Goal: Task Accomplishment & Management: Complete application form

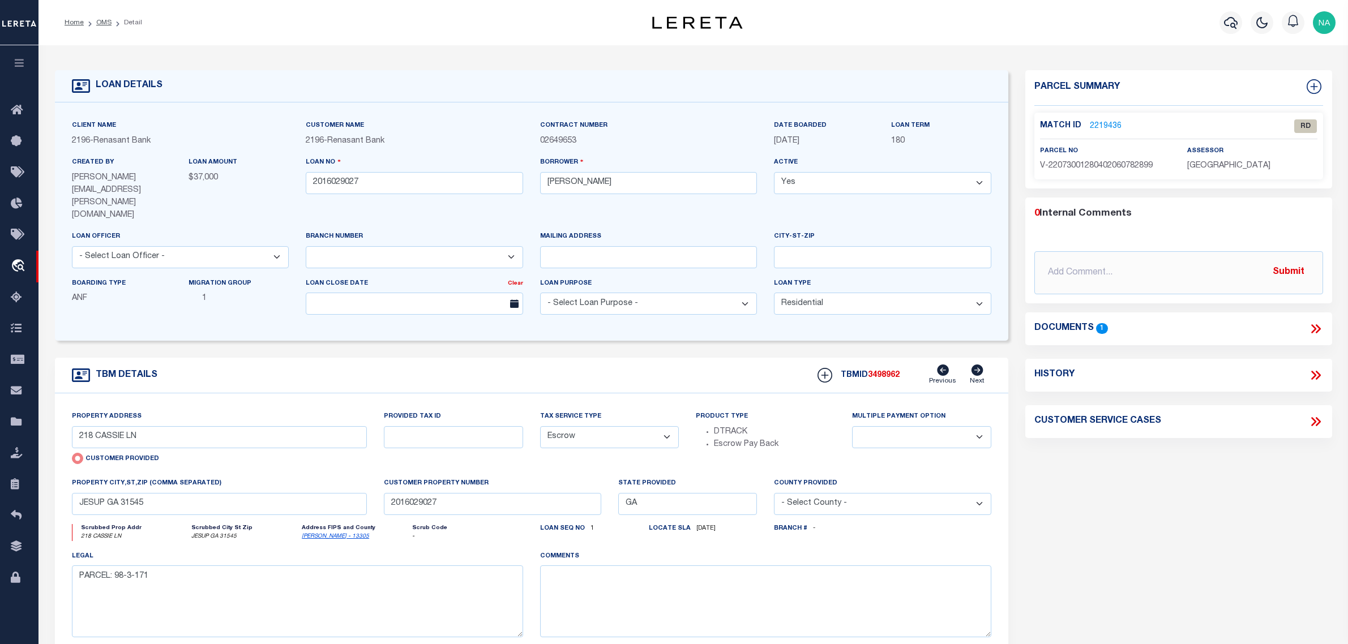
select select "4983"
select select "10"
select select "Escrow"
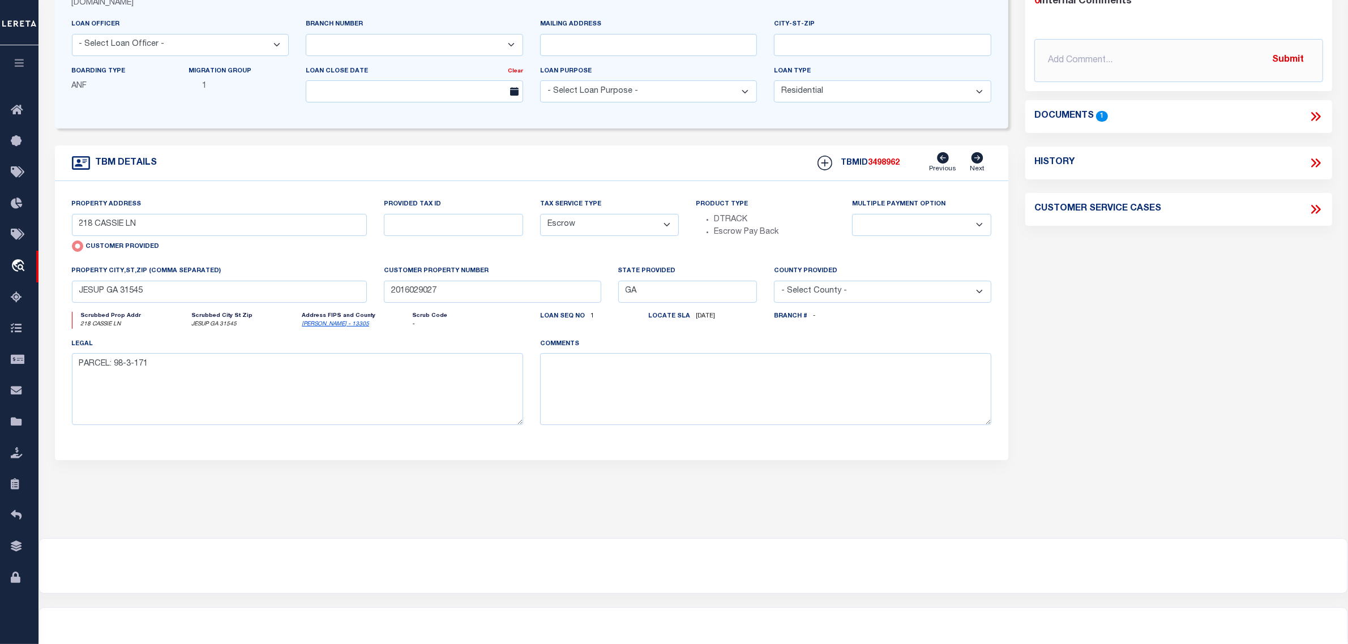
click at [1109, 323] on div "Parcel Summary Match ID 2219436 0" at bounding box center [1179, 181] width 324 height 647
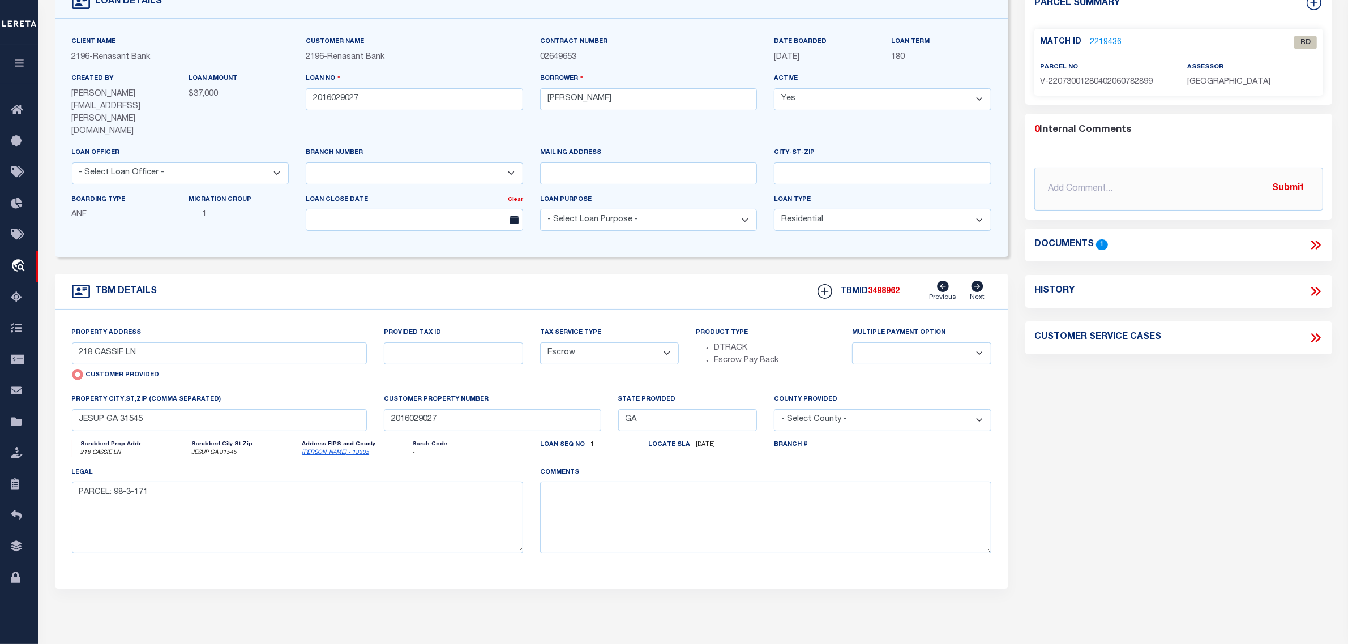
scroll to position [0, 0]
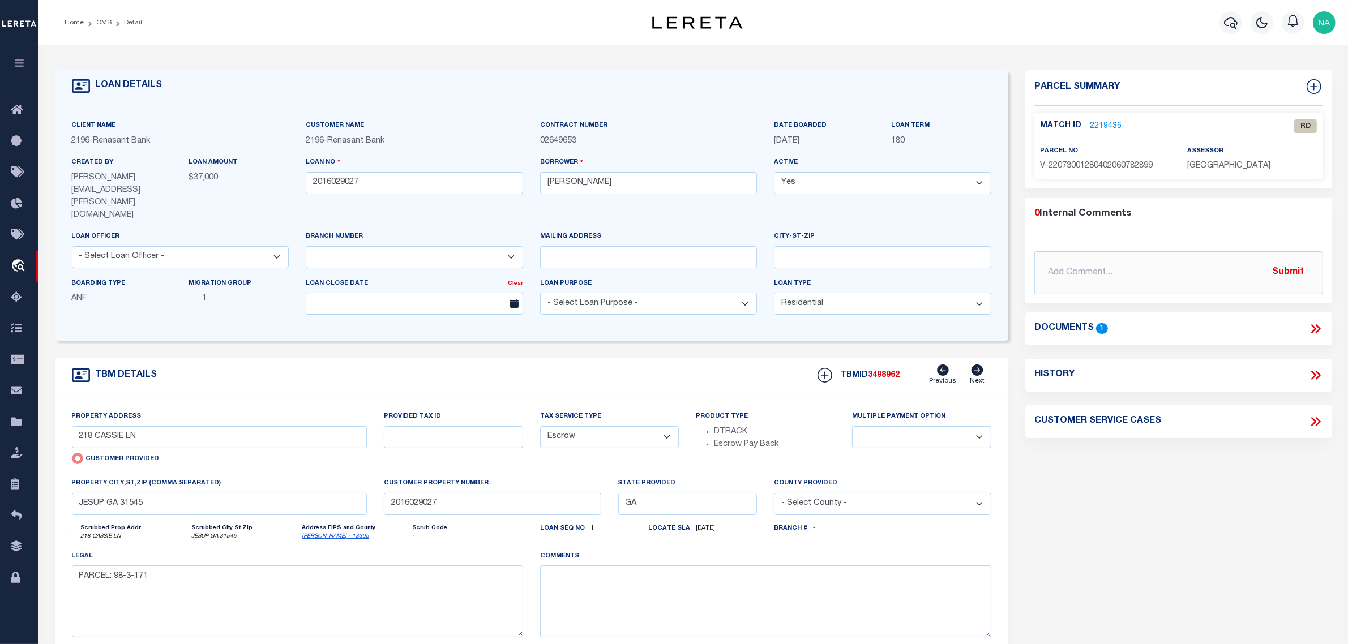
click at [1312, 324] on icon at bounding box center [1313, 328] width 5 height 9
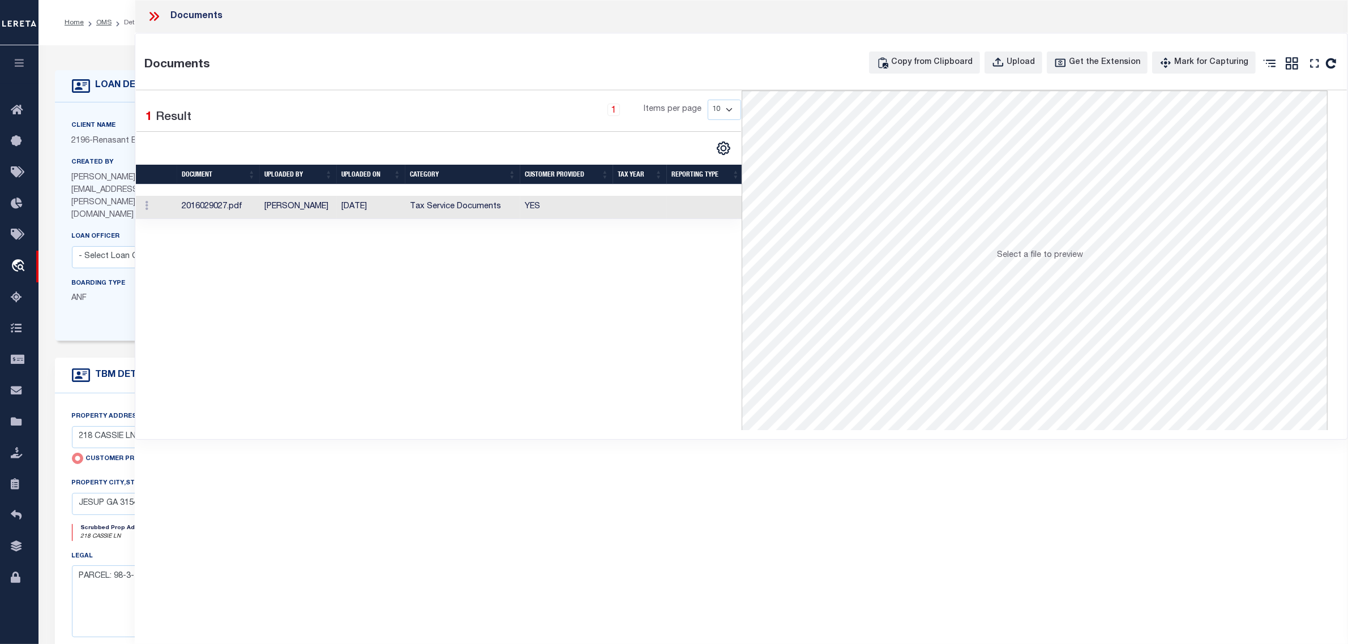
click at [284, 209] on td "[PERSON_NAME]" at bounding box center [298, 207] width 77 height 23
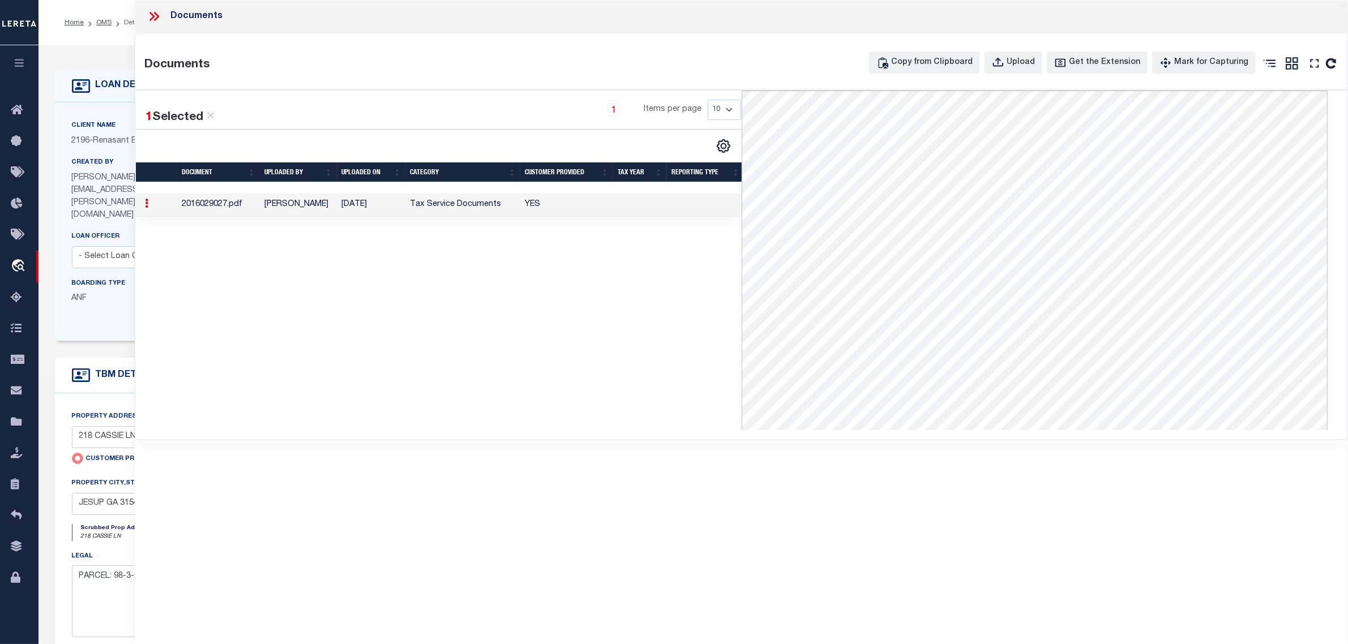
drag, startPoint x: 156, startPoint y: 13, endPoint x: 126, endPoint y: 15, distance: 30.7
click at [156, 13] on icon at bounding box center [156, 16] width 5 height 9
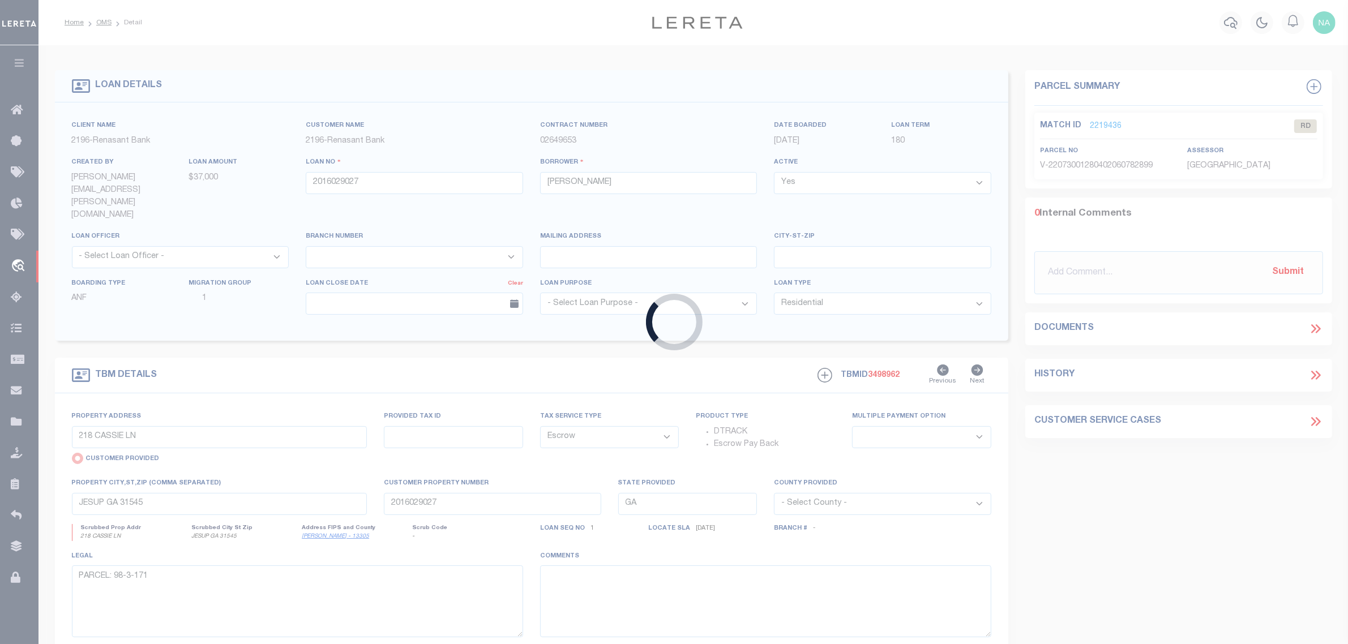
type input "2016028723"
type input "[PERSON_NAME]"
select select
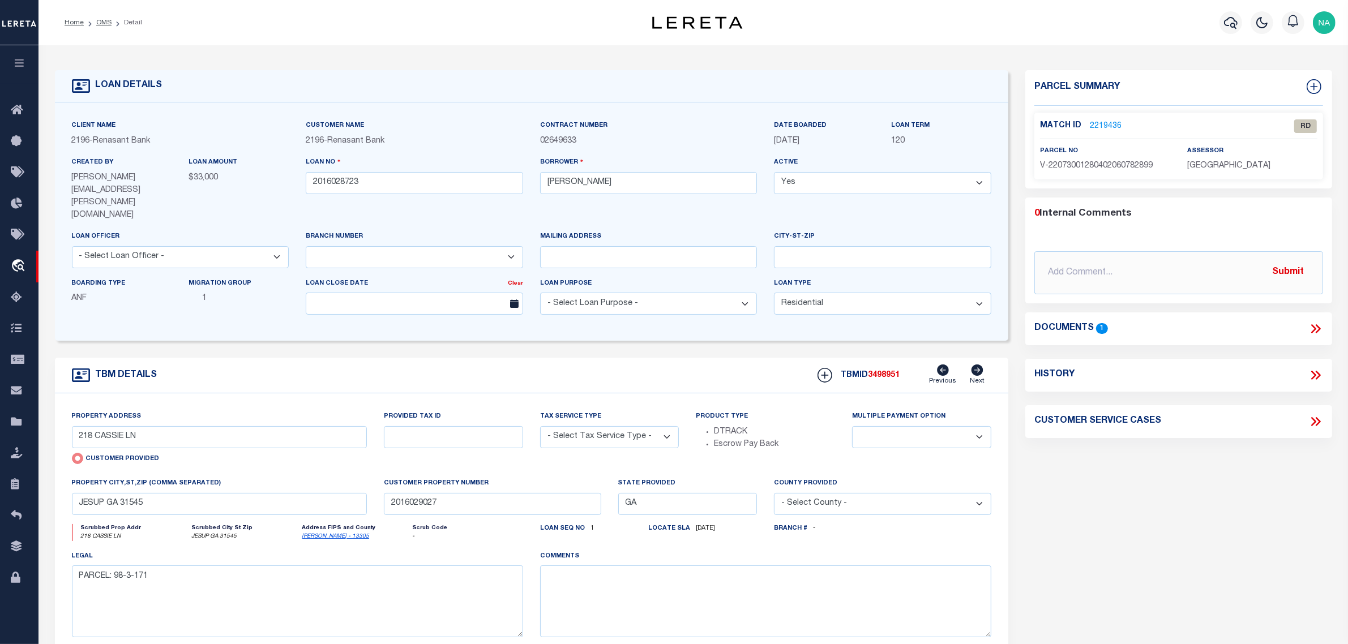
select select "4983"
type input "3150 ODUM SCREVEN RD"
select select "Escrow"
select select
type input "SCREVEN GA 31560"
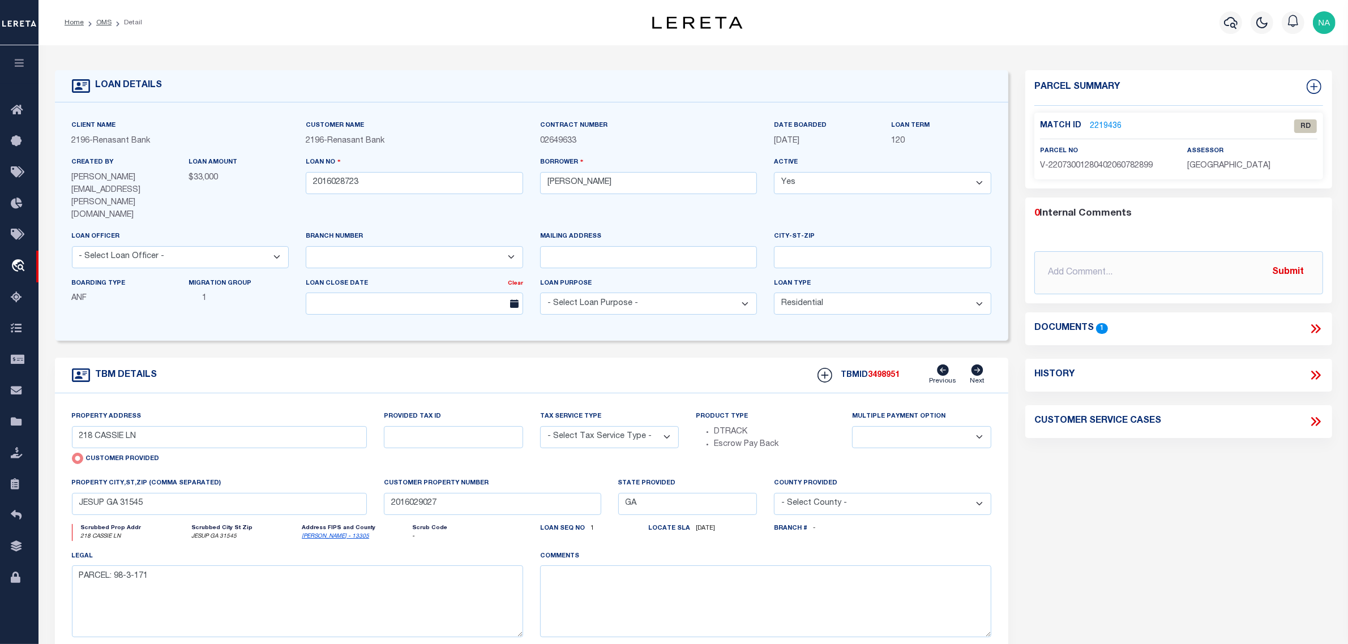
type input "2016028723"
type textarea "PARCEL: 115481"
click at [1312, 329] on icon at bounding box center [1315, 329] width 15 height 15
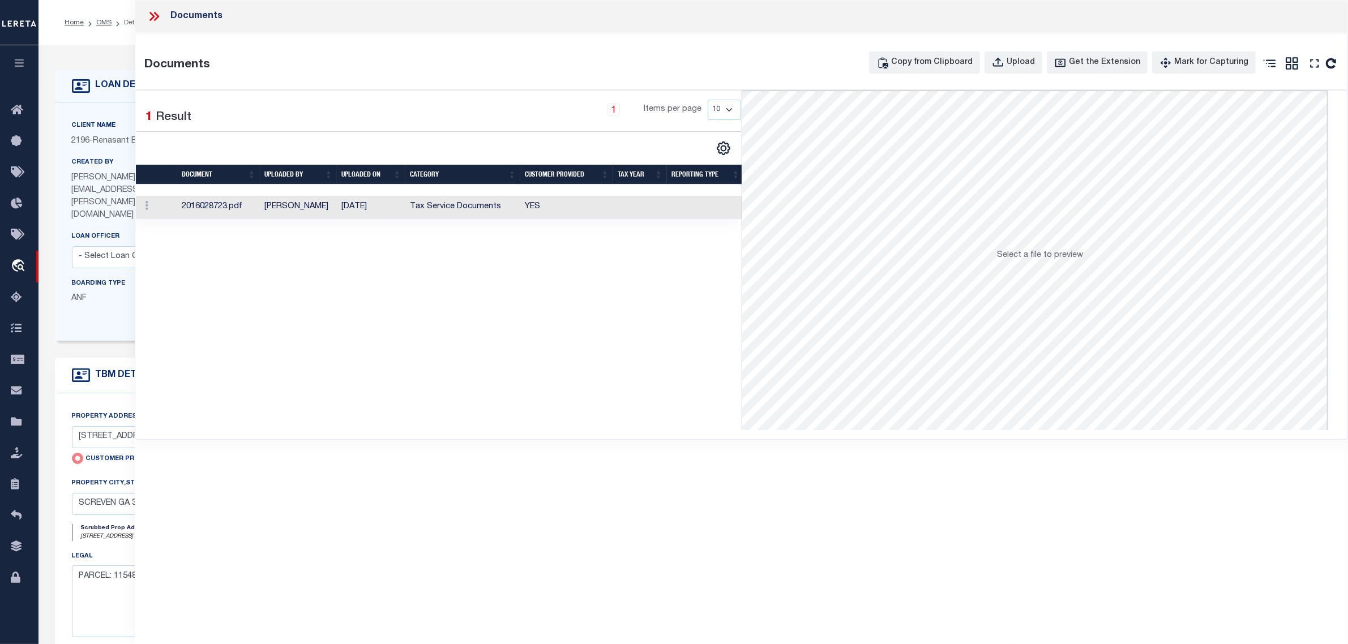
click at [451, 212] on td "Tax Service Documents" at bounding box center [462, 207] width 115 height 23
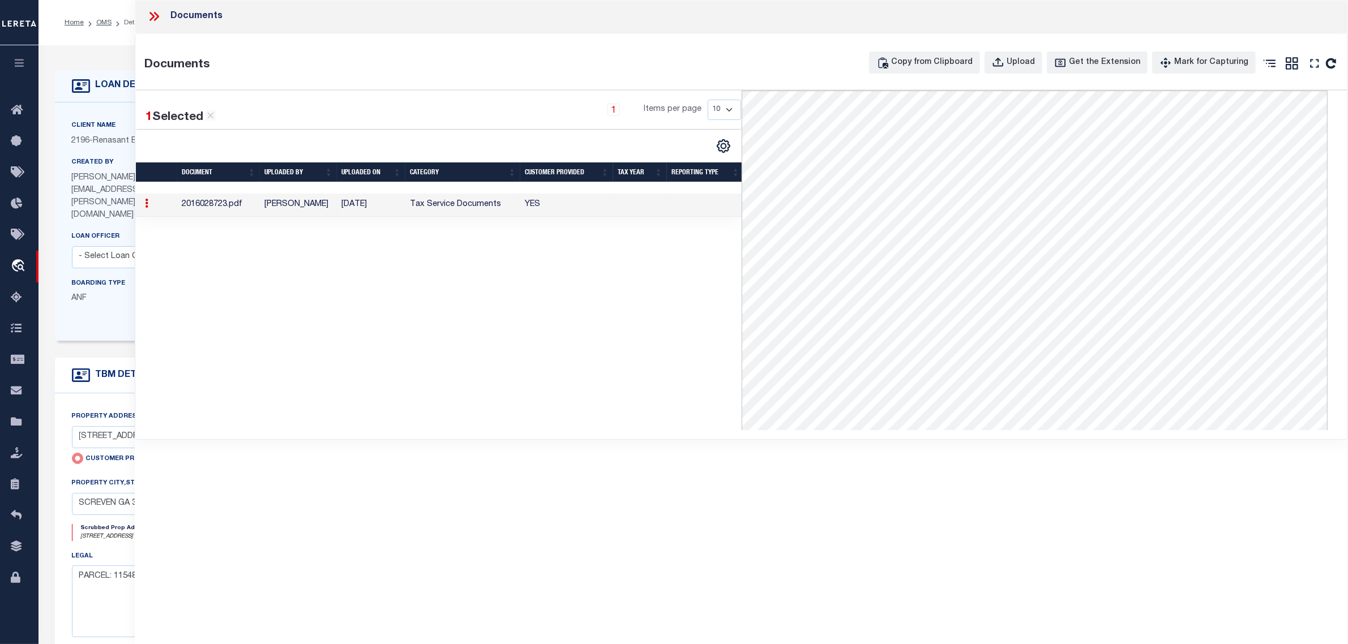
click at [155, 15] on icon at bounding box center [154, 16] width 15 height 15
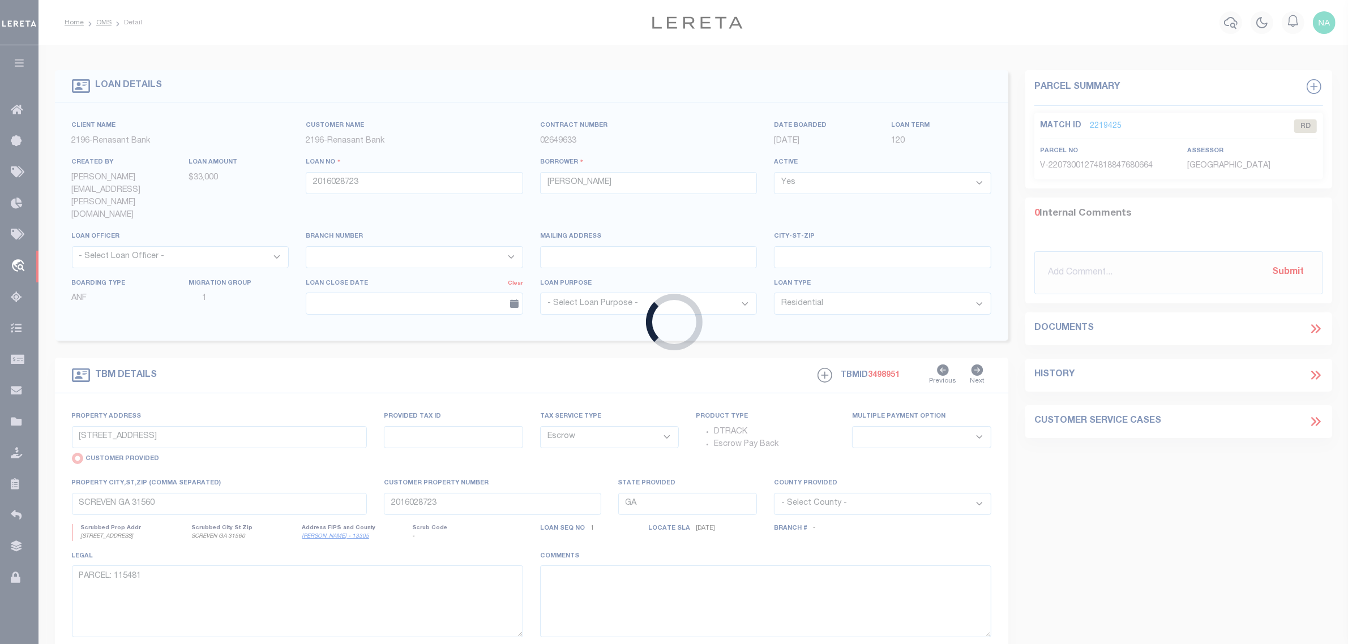
type input "25145"
type input "51 Jay St LLC - Brooklyn, NY"
select select
type input "23 W 85th St #1"
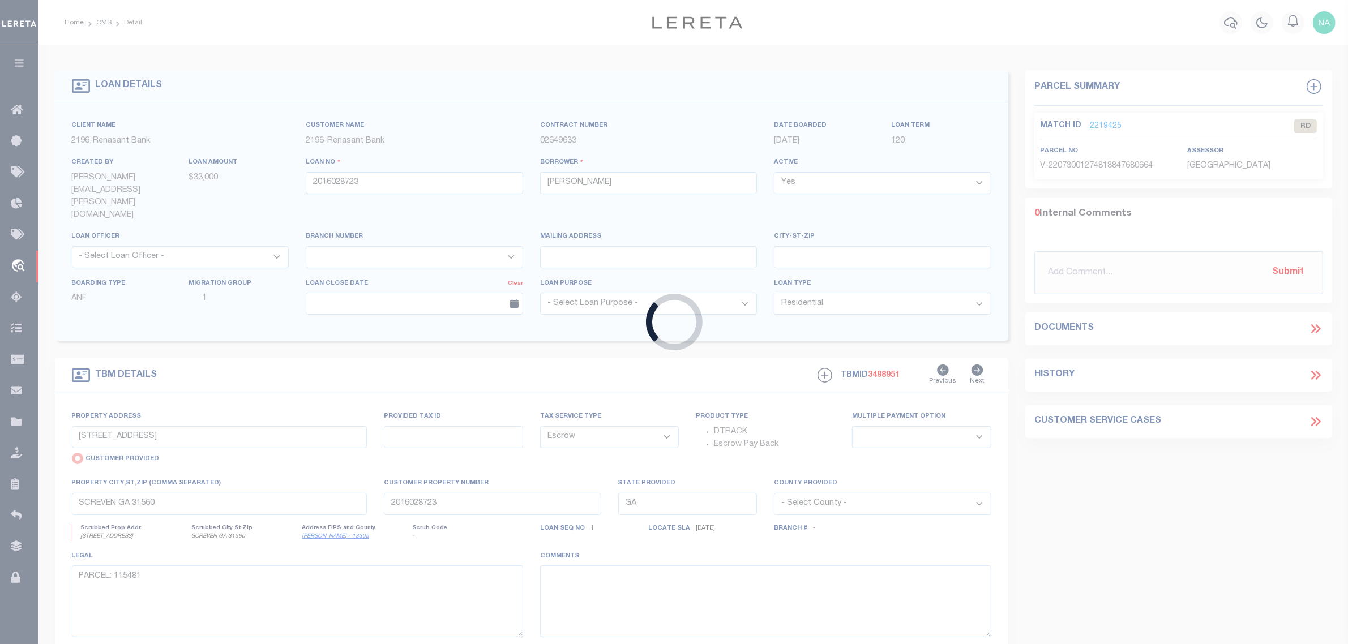
type input "New York NY 10024"
select select "400"
select select
select select "NonEscrow"
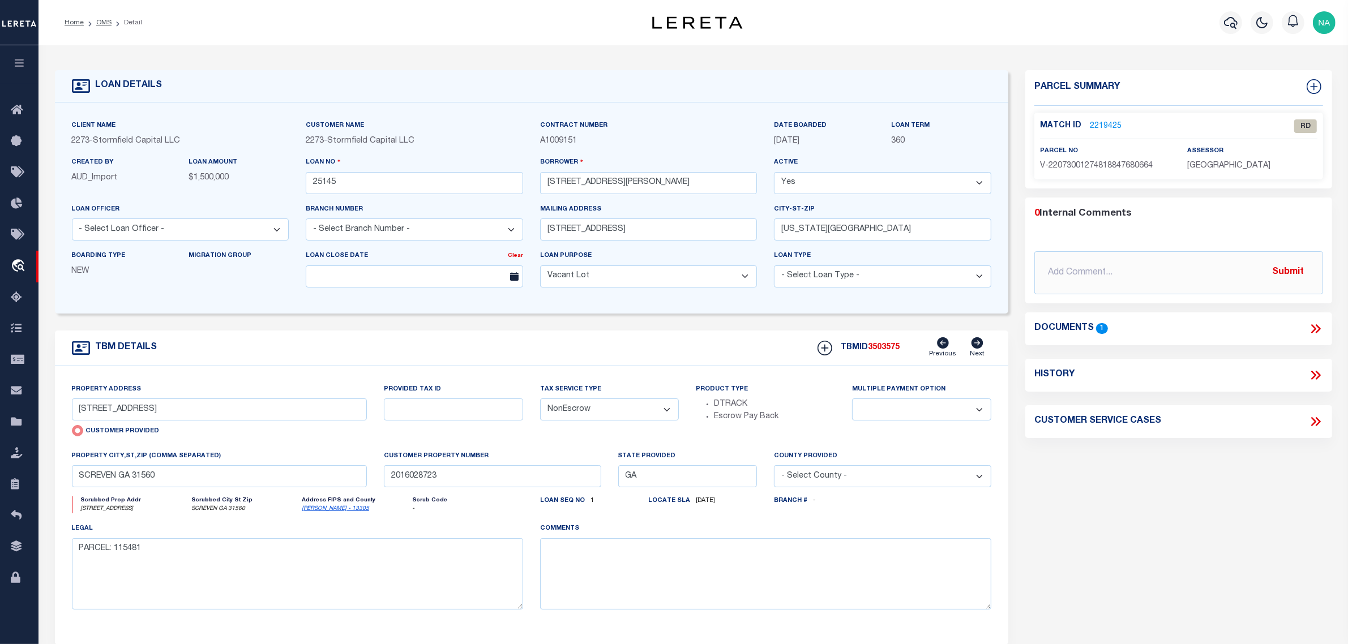
select select "84865"
type input "666 Chauncey St"
radio input "false"
type input "3034500032"
type input "Brooklyn NY 11207"
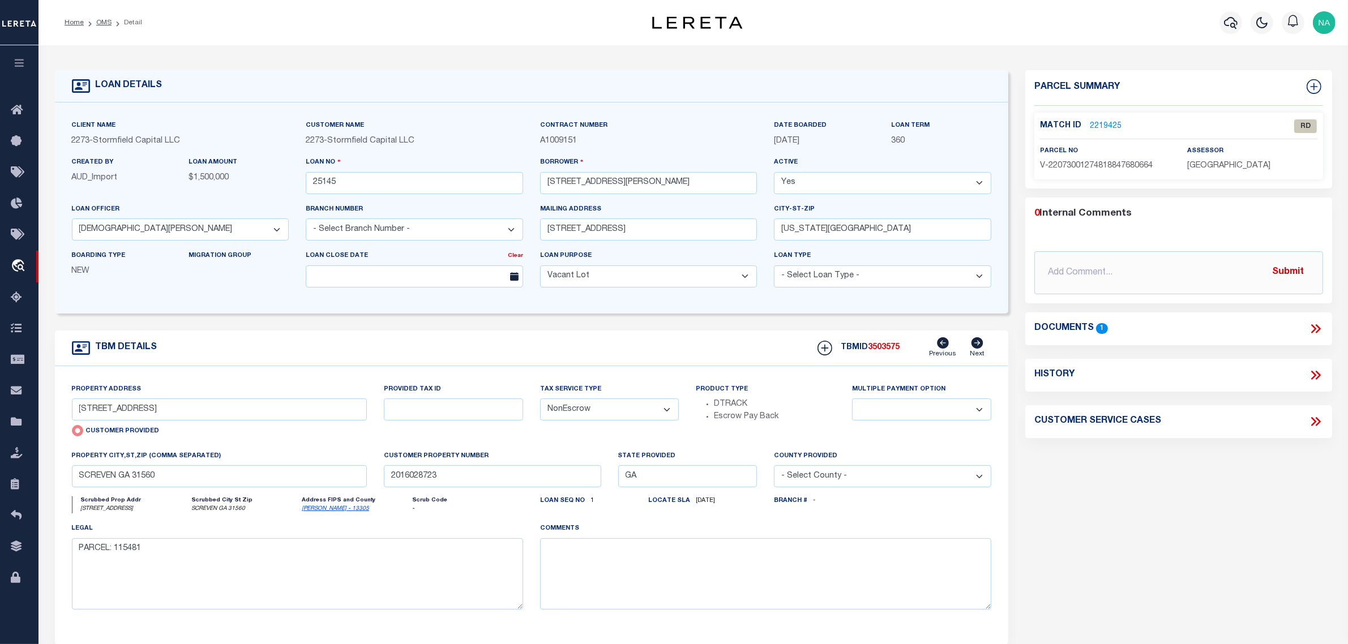
type input "NY"
select select
select select "4"
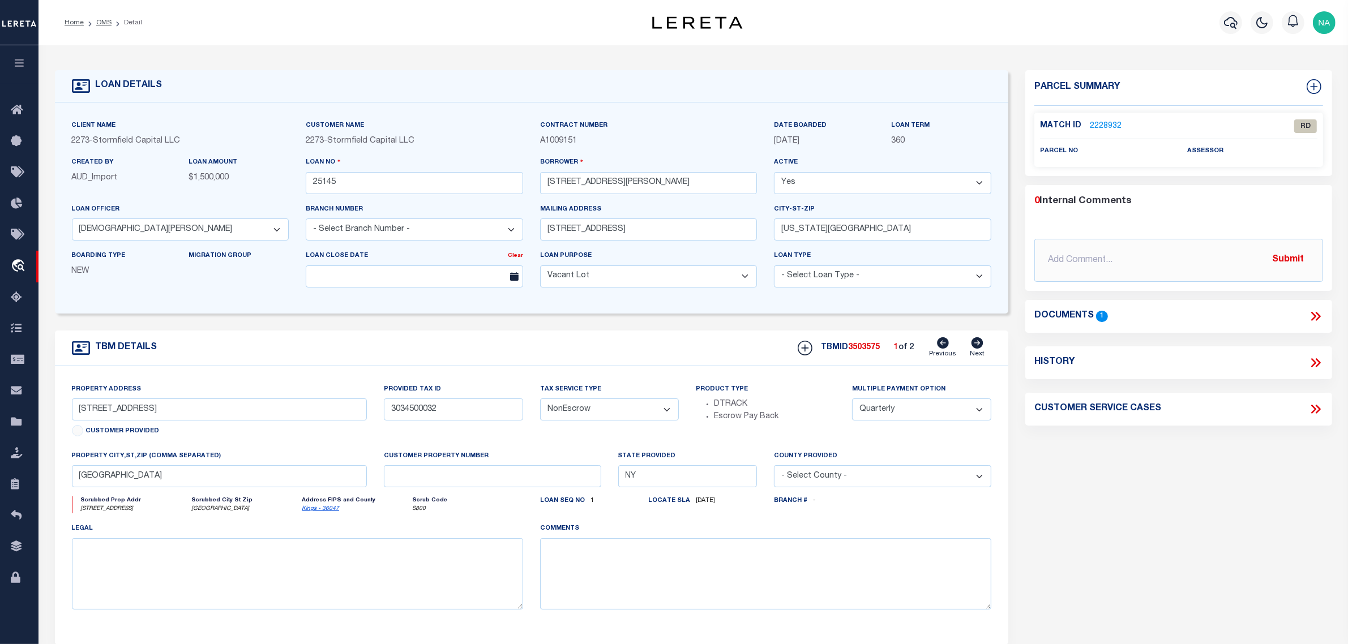
click at [1311, 315] on icon at bounding box center [1315, 316] width 15 height 15
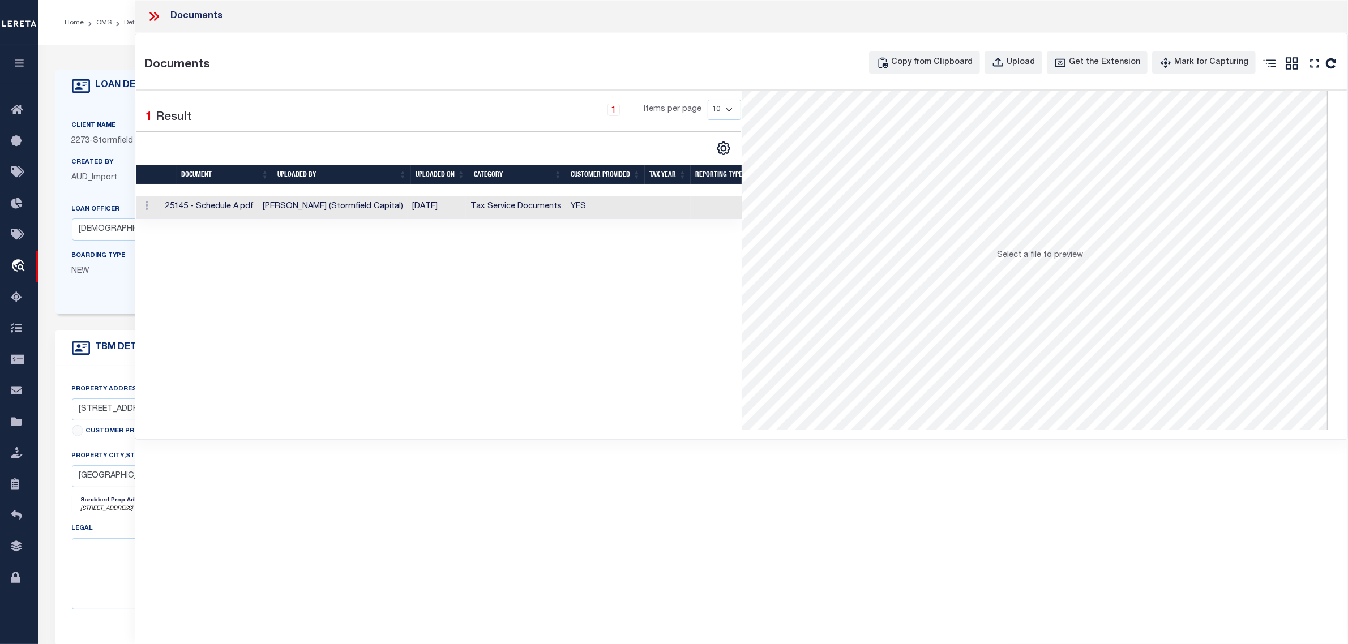
click at [521, 208] on td "Tax Service Documents" at bounding box center [516, 207] width 100 height 23
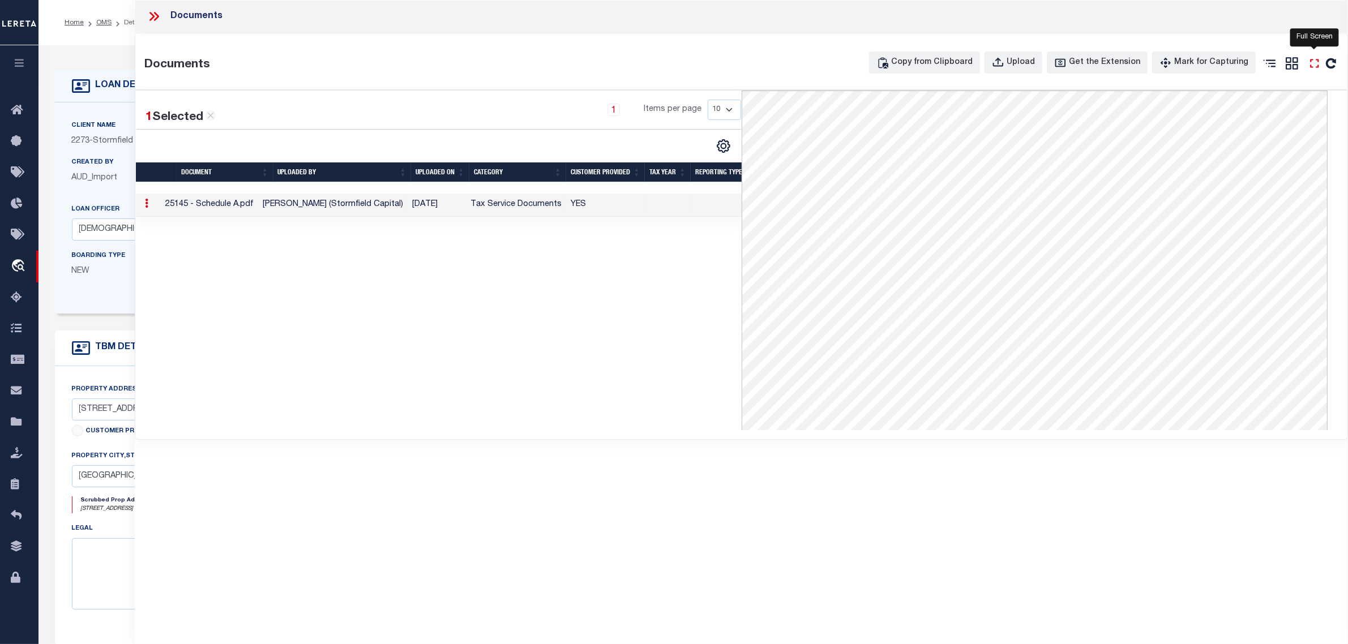
click at [1318, 63] on icon at bounding box center [1314, 63] width 15 height 15
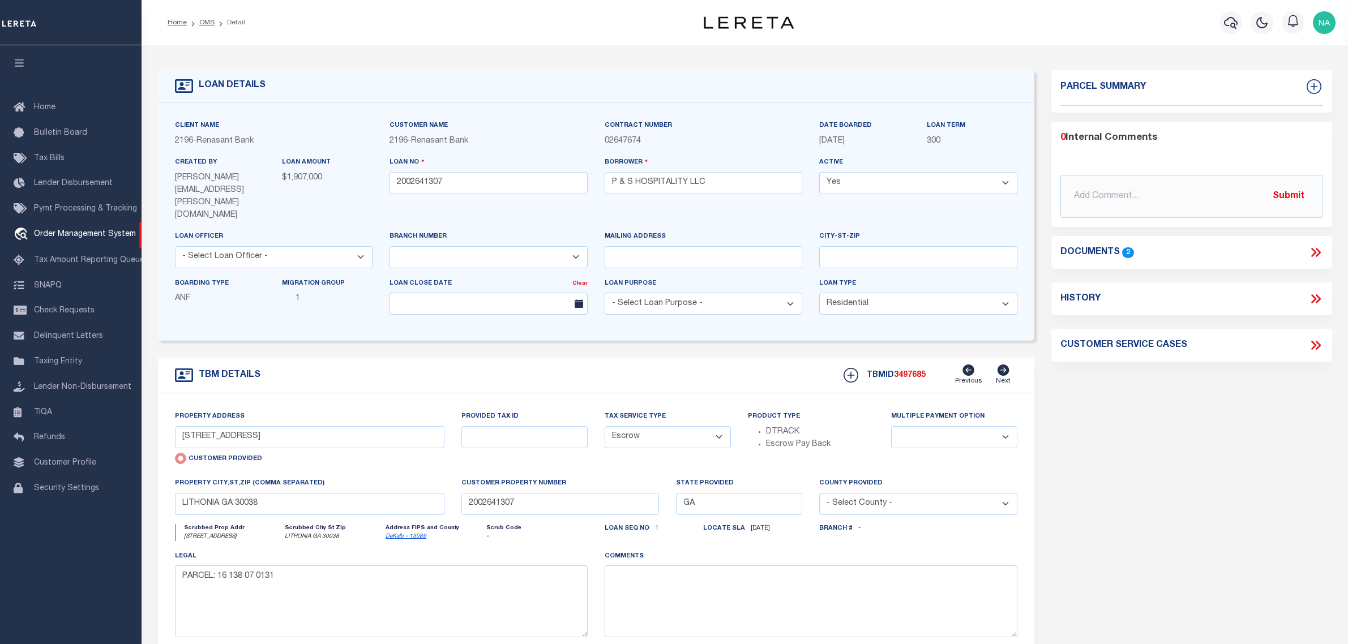
select select "4983"
select select "10"
select select "Escrow"
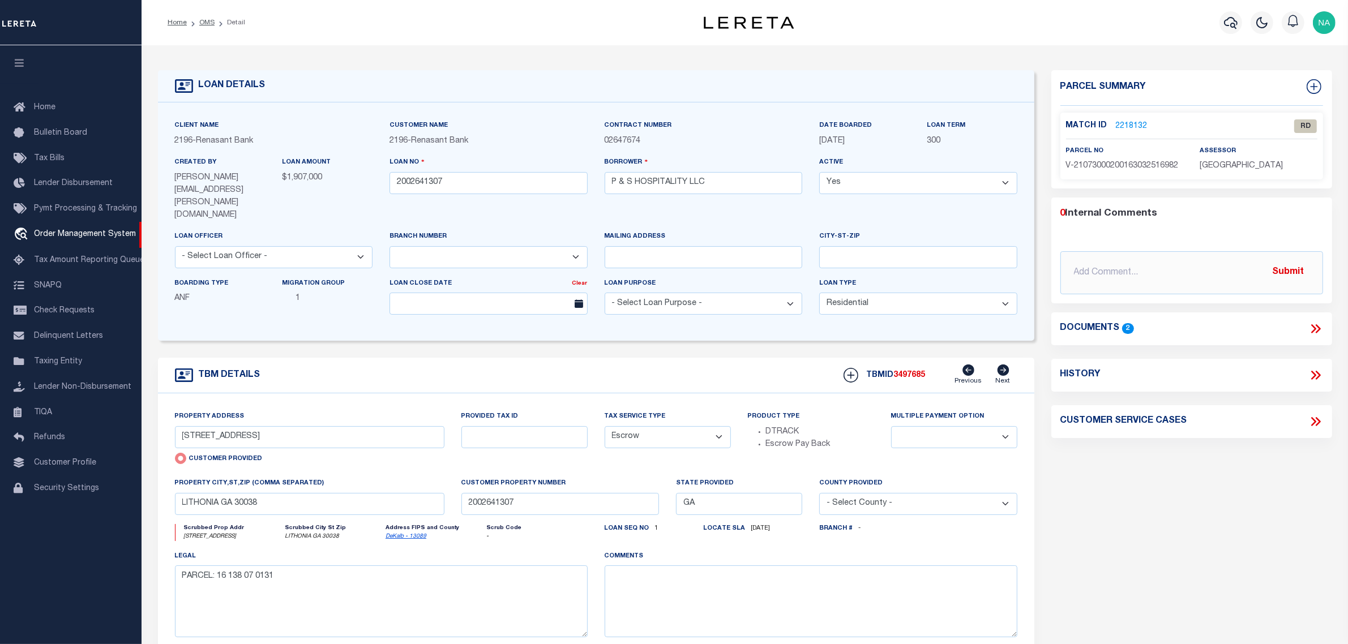
click at [1326, 17] on img "button" at bounding box center [1324, 22] width 23 height 23
click at [1279, 76] on span "Sign out" at bounding box center [1279, 80] width 32 height 8
click at [1114, 482] on div "Parcel Summary Match ID 2218132 0" at bounding box center [1192, 393] width 298 height 647
click at [1109, 482] on div "Parcel Summary Match ID 2218132 0" at bounding box center [1192, 393] width 298 height 647
